Goal: Task Accomplishment & Management: Manage account settings

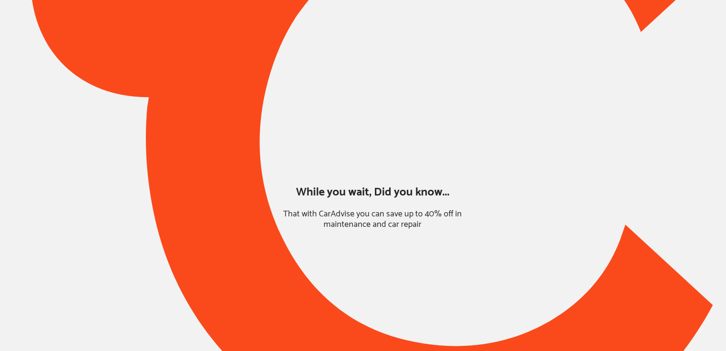
type input "*****"
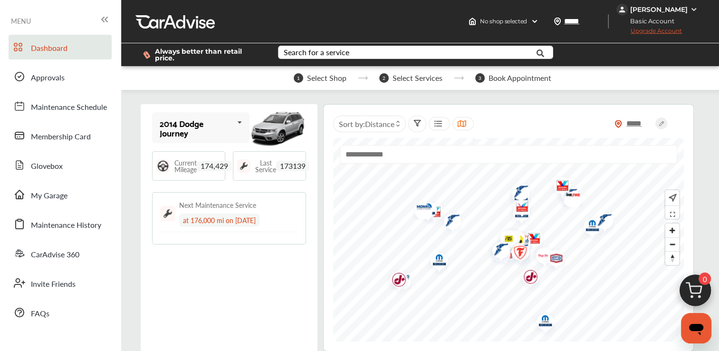
click at [81, 206] on div "Dashboard Approvals Maintenance Schedule Membership Card Glovebox My Garage Mai…" at bounding box center [61, 180] width 112 height 290
click at [58, 194] on span "My Garage" at bounding box center [49, 196] width 37 height 12
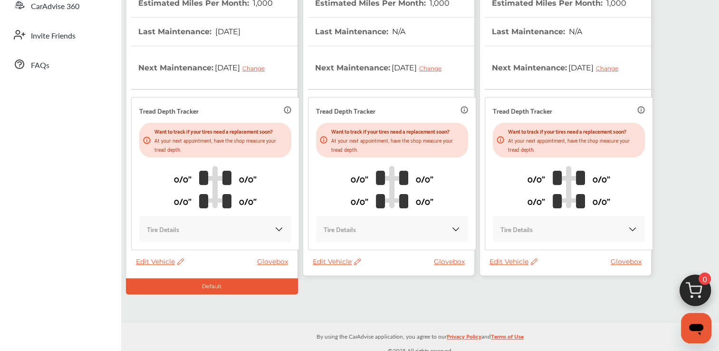
scroll to position [249, 0]
click at [329, 259] on span "Edit Vehicle" at bounding box center [337, 261] width 48 height 9
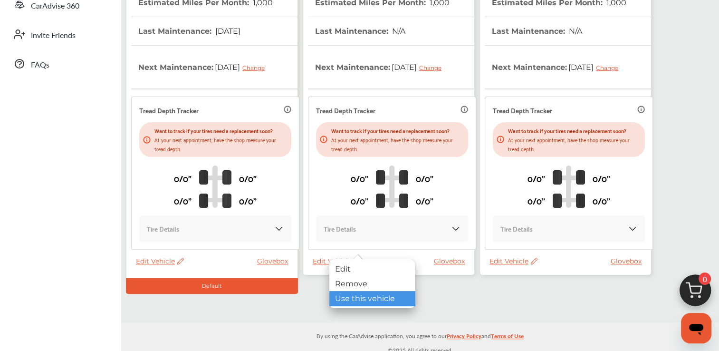
click at [363, 299] on div "Use this vehicle" at bounding box center [372, 298] width 86 height 15
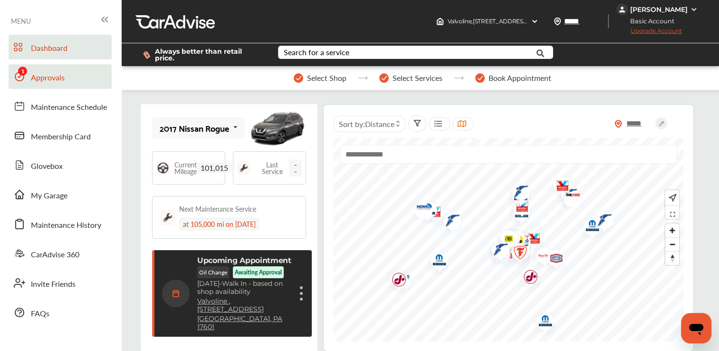
click at [61, 75] on span "Approvals" at bounding box center [48, 78] width 34 height 12
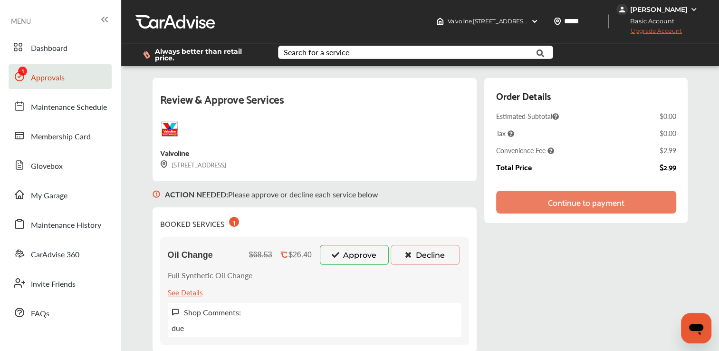
click at [405, 138] on div "Review & Approve Services Valvoline [STREET_ADDRESS]" at bounding box center [315, 129] width 325 height 103
drag, startPoint x: 405, startPoint y: 138, endPoint x: 348, endPoint y: 196, distance: 81.3
click at [348, 196] on div "ACTION NEEDED : Please approve or decline each service below" at bounding box center [315, 194] width 325 height 26
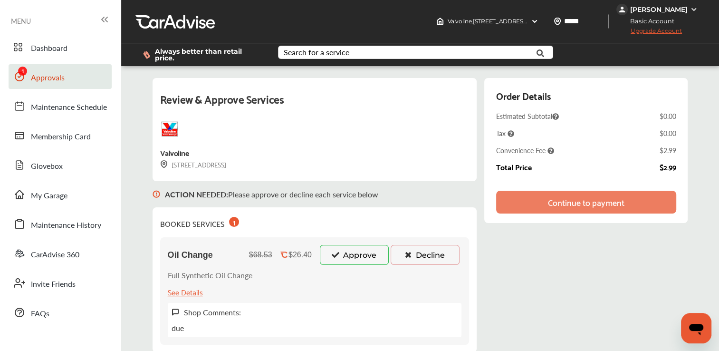
click at [360, 237] on div "Oil Change $68.53 $26.40 Approve Decline Full Synthetic Oil Change See Details …" at bounding box center [314, 290] width 309 height 107
click at [357, 252] on button "Approve" at bounding box center [354, 255] width 69 height 20
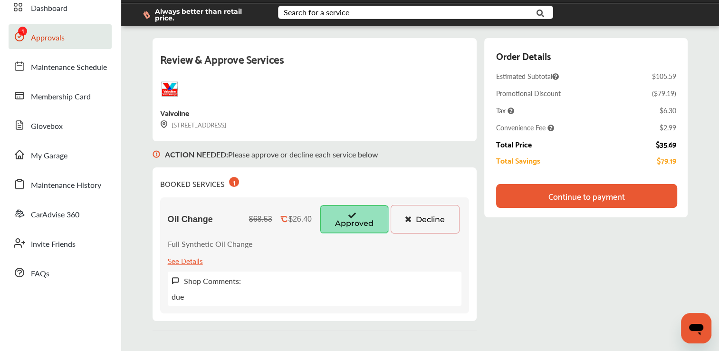
scroll to position [39, 0]
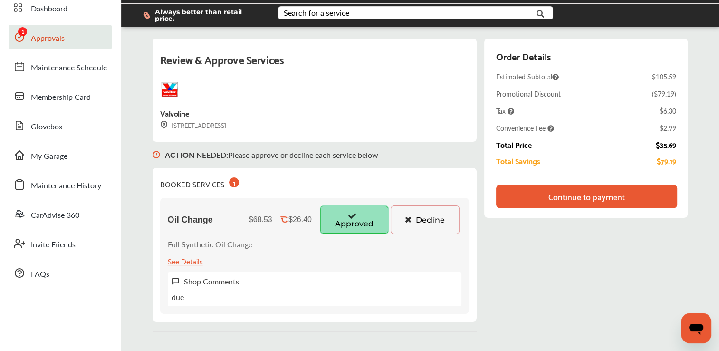
click at [573, 184] on div "Continue to payment" at bounding box center [586, 196] width 181 height 24
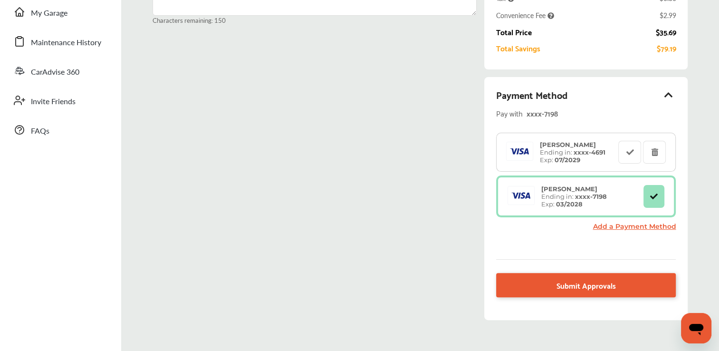
scroll to position [184, 0]
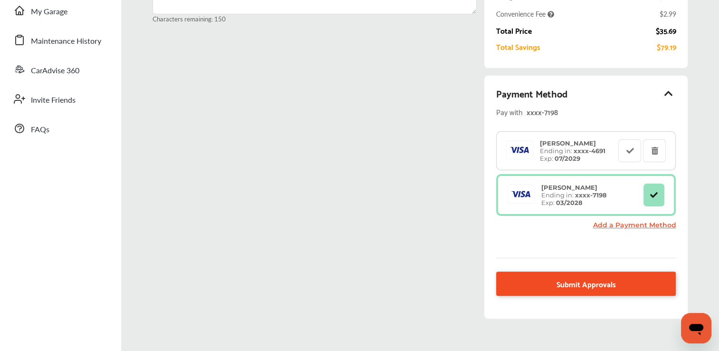
click at [567, 282] on span "Submit Approvals" at bounding box center [586, 283] width 59 height 13
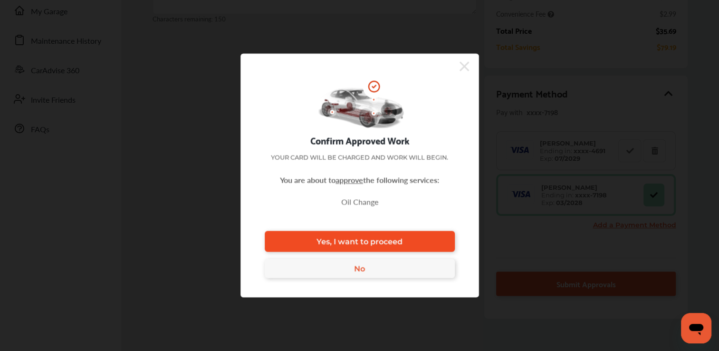
click at [400, 242] on span "Yes, I want to proceed" at bounding box center [360, 241] width 86 height 9
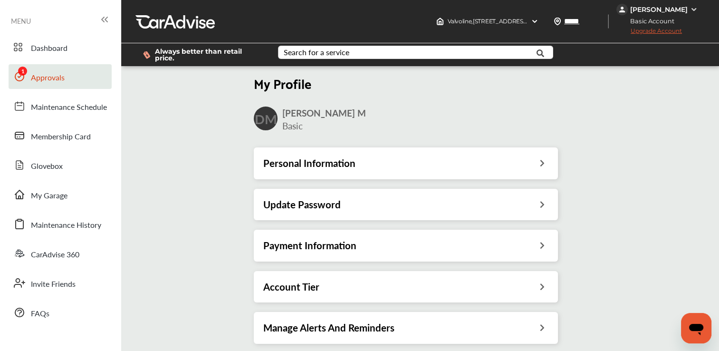
click at [96, 81] on link "Approvals" at bounding box center [60, 76] width 103 height 25
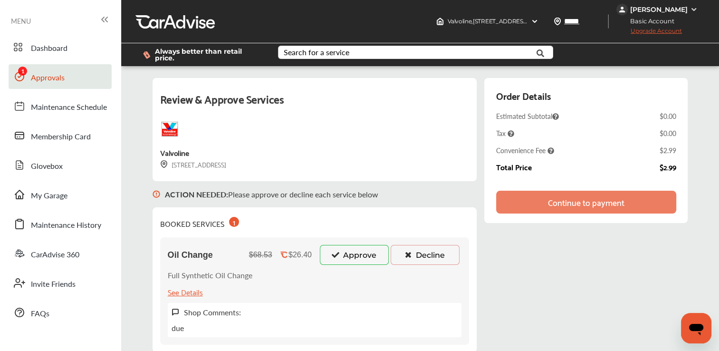
click at [365, 257] on button "Approve" at bounding box center [354, 255] width 69 height 20
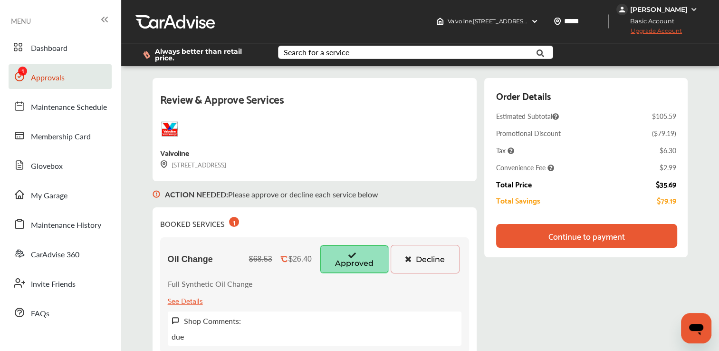
click at [559, 237] on div "Continue to payment" at bounding box center [587, 236] width 77 height 10
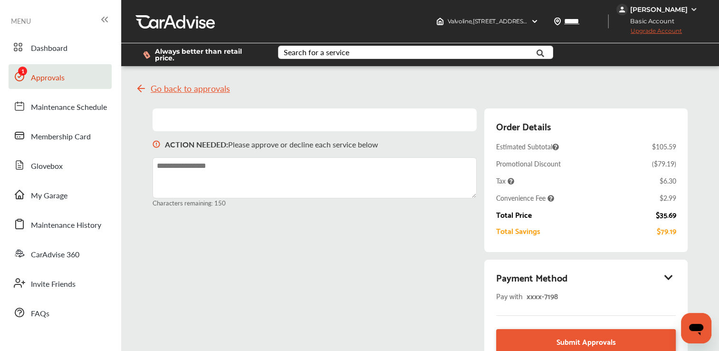
click at [592, 279] on div "Payment Method" at bounding box center [586, 277] width 180 height 16
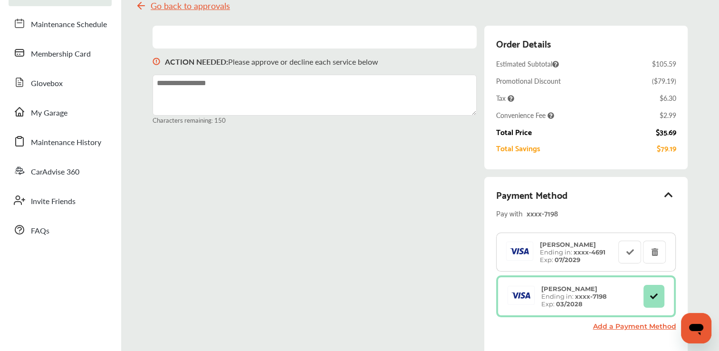
scroll to position [83, 0]
click at [637, 250] on button at bounding box center [629, 251] width 23 height 23
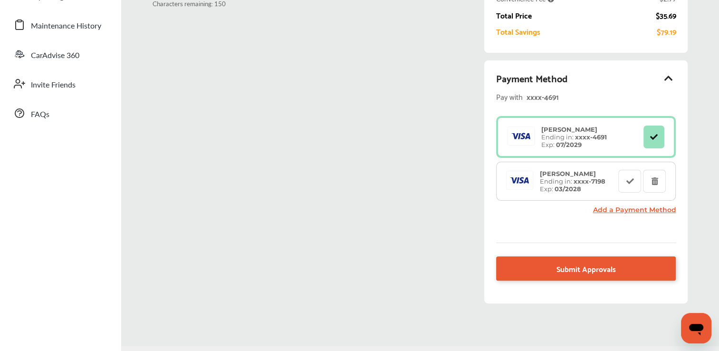
scroll to position [199, 0]
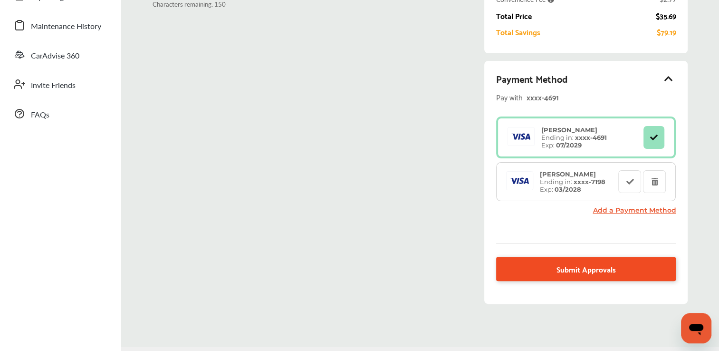
click at [582, 267] on span "Submit Approvals" at bounding box center [586, 268] width 59 height 13
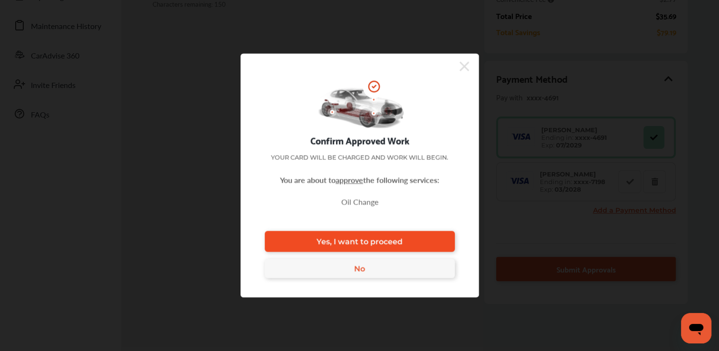
click at [421, 242] on link "Yes, I want to proceed" at bounding box center [360, 241] width 190 height 21
